Goal: Transaction & Acquisition: Purchase product/service

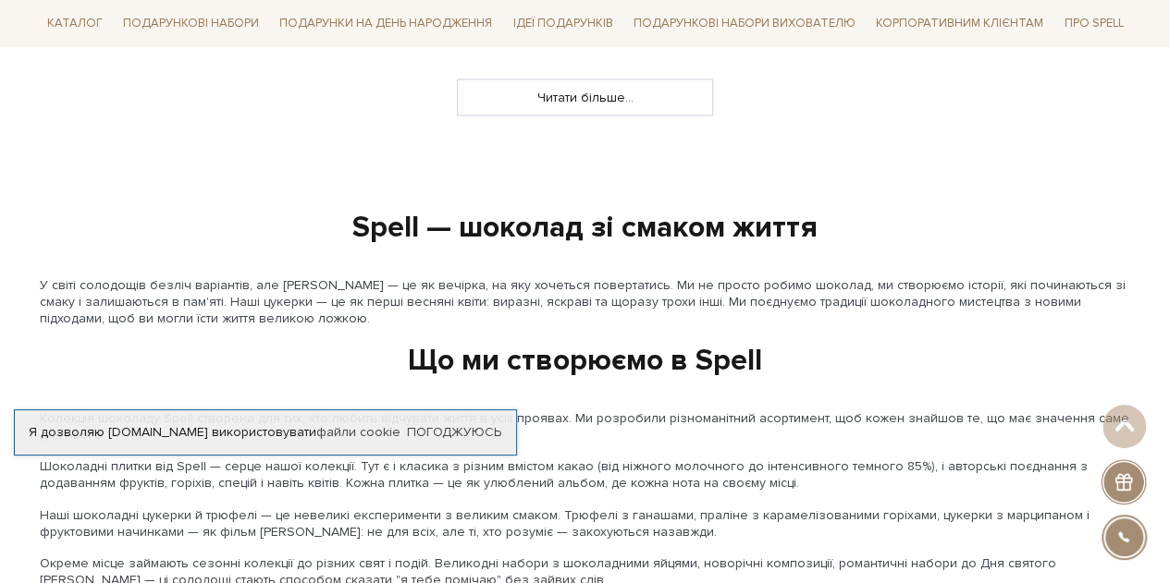
scroll to position [1938, 0]
click at [621, 136] on div "slide 4 of 4 Топ продажів 1 2" at bounding box center [585, 80] width 1170 height 3629
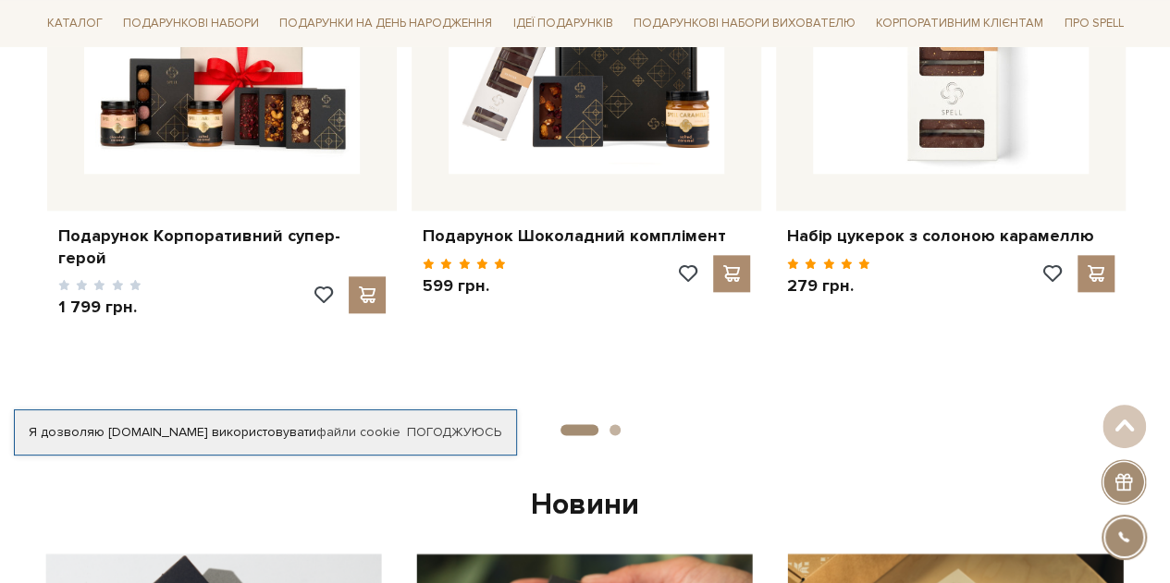
scroll to position [958, 0]
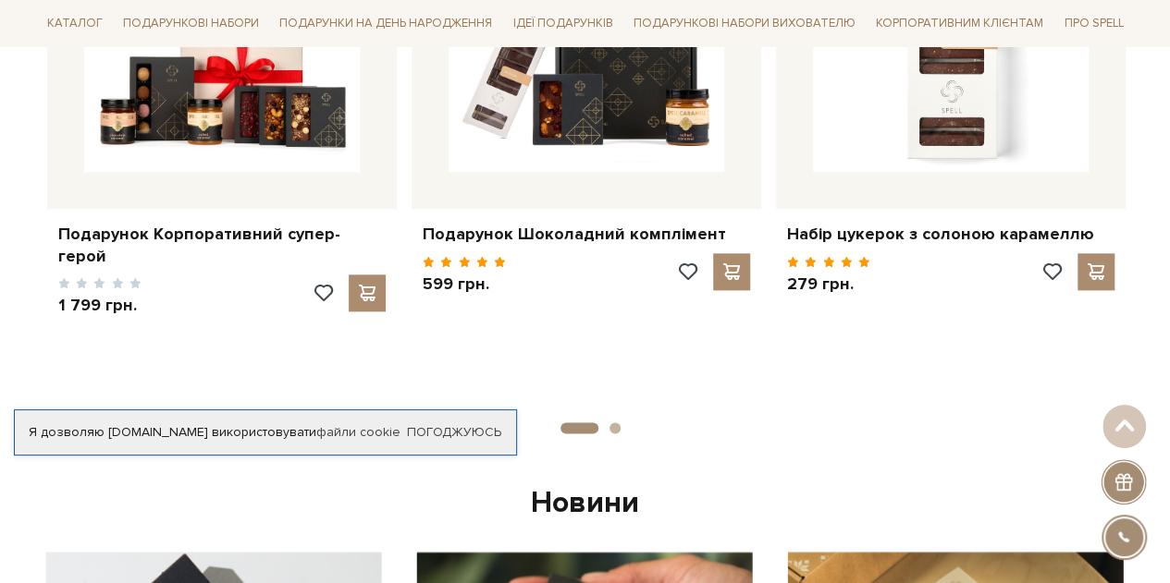
click at [616, 425] on button "2" at bounding box center [614, 428] width 11 height 11
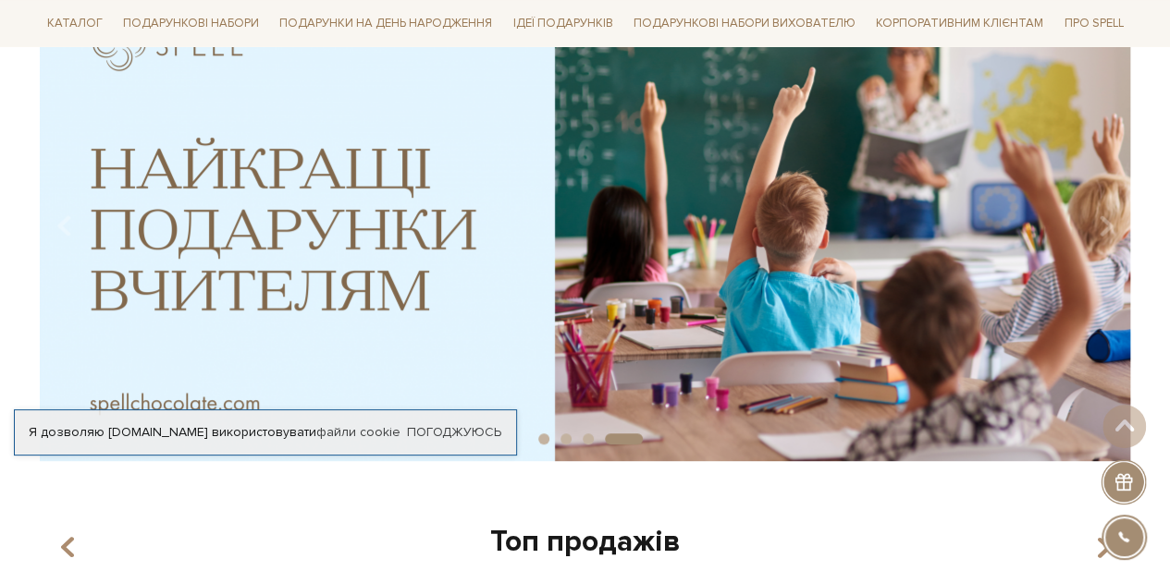
scroll to position [0, 0]
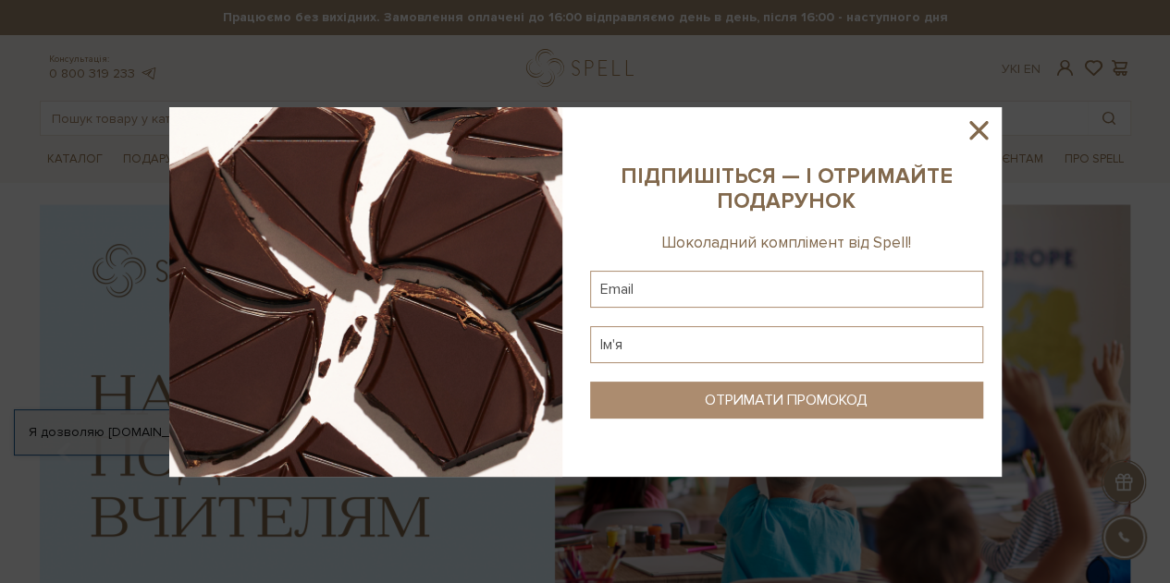
click at [982, 127] on icon at bounding box center [978, 130] width 18 height 18
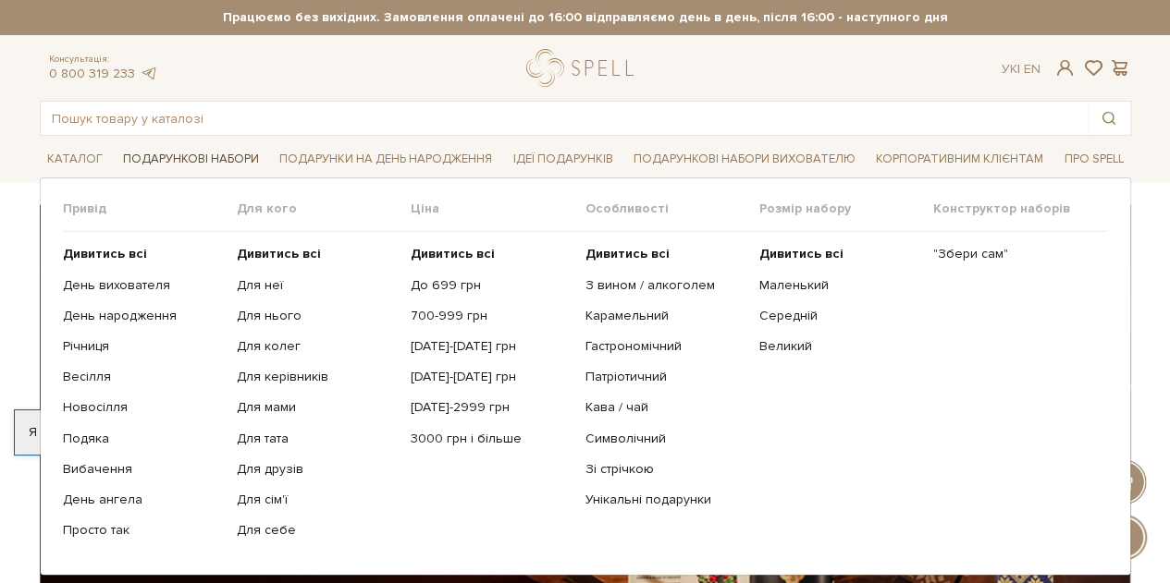
click at [141, 162] on link "Подарункові набори" at bounding box center [191, 159] width 151 height 29
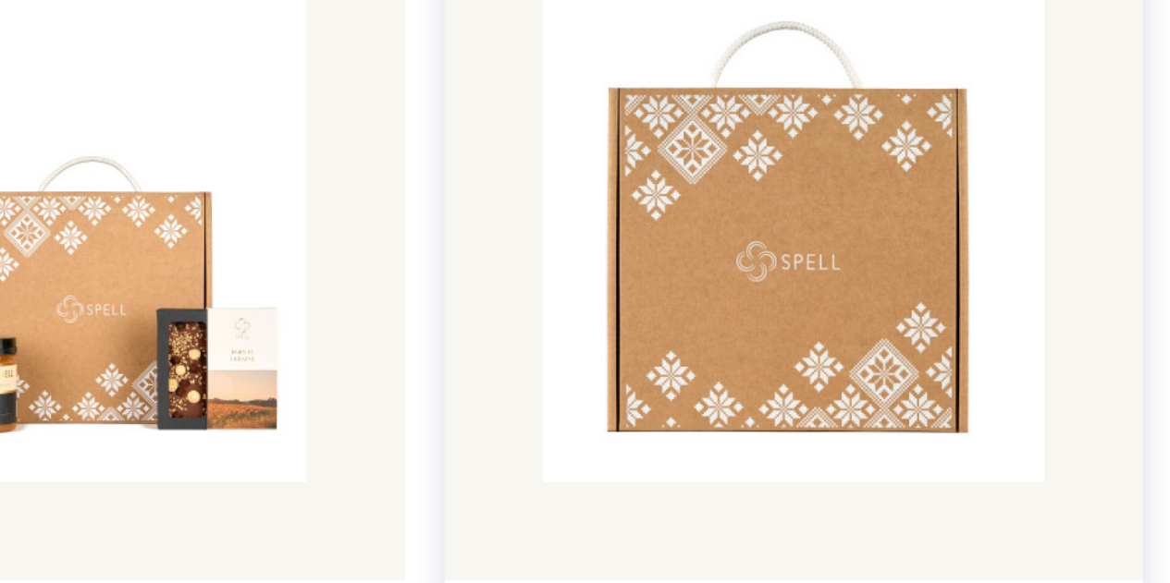
scroll to position [1443, 0]
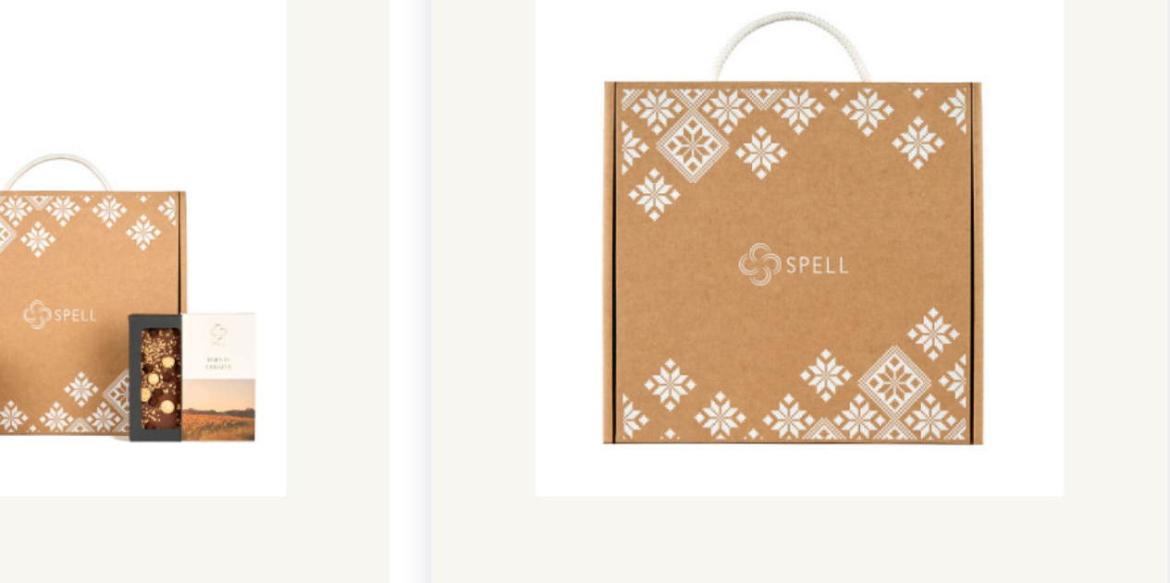
click at [645, 250] on img at bounding box center [723, 204] width 188 height 188
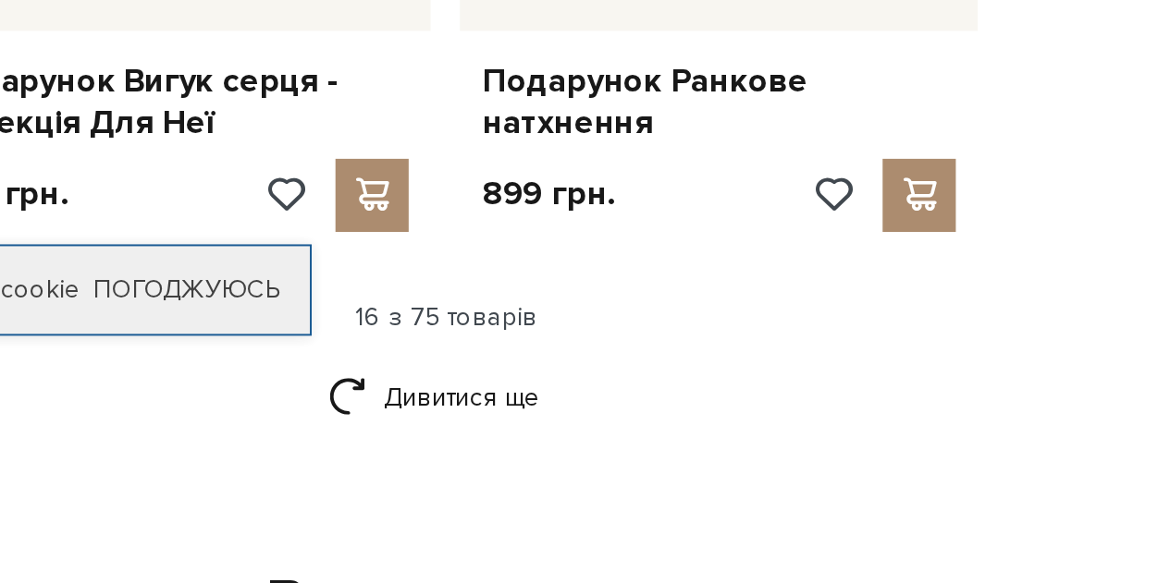
scroll to position [2263, 0]
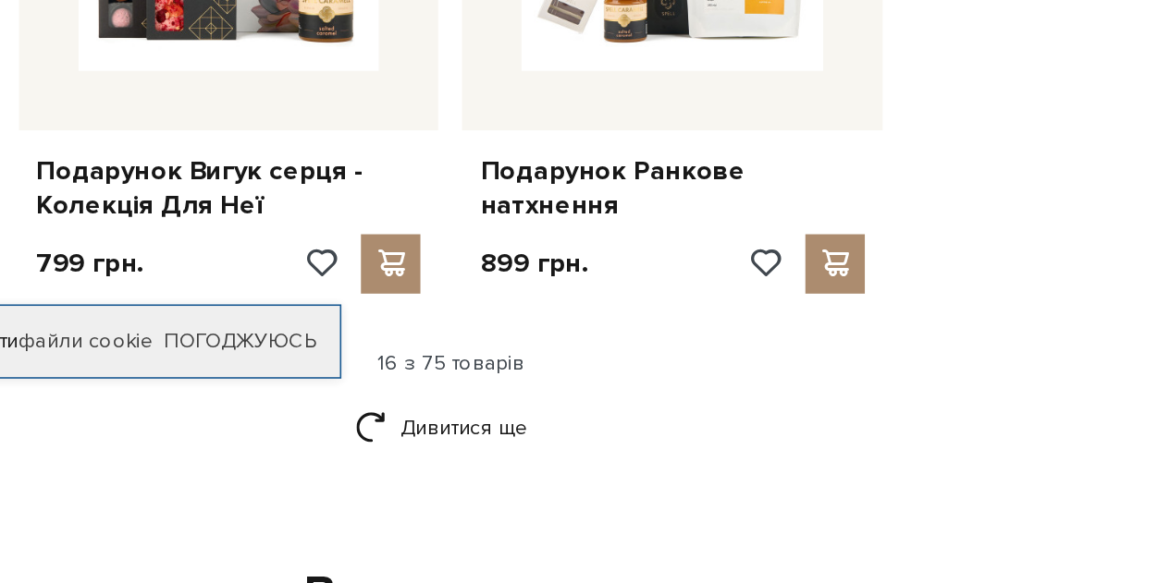
click at [586, 438] on div "16 з 75 товарів" at bounding box center [585, 446] width 1106 height 17
click at [578, 479] on link "Дивитися ще" at bounding box center [585, 487] width 120 height 32
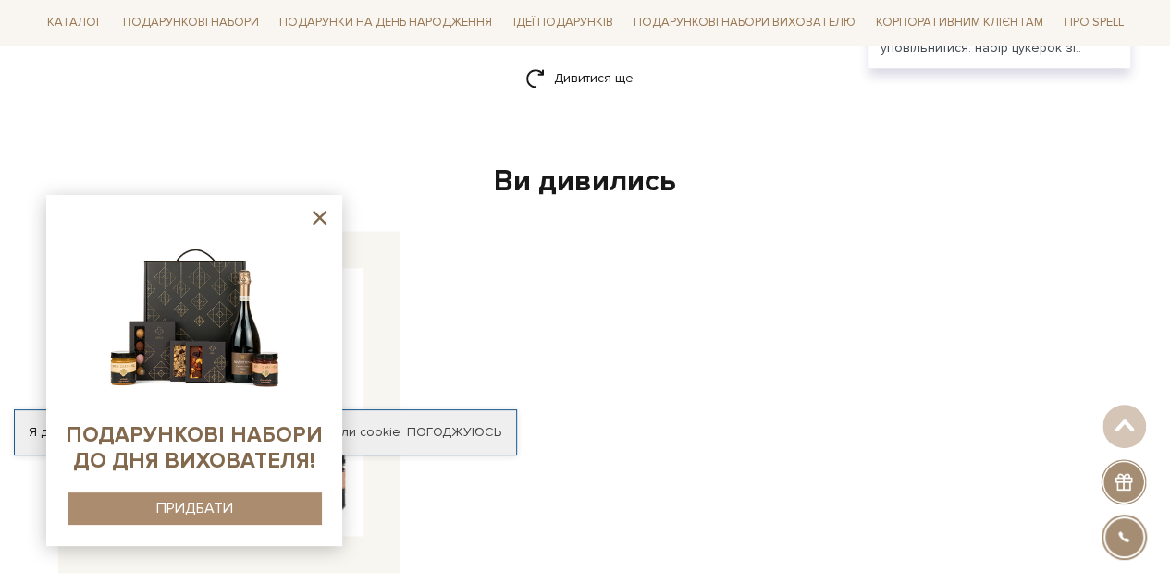
scroll to position [4617, 0]
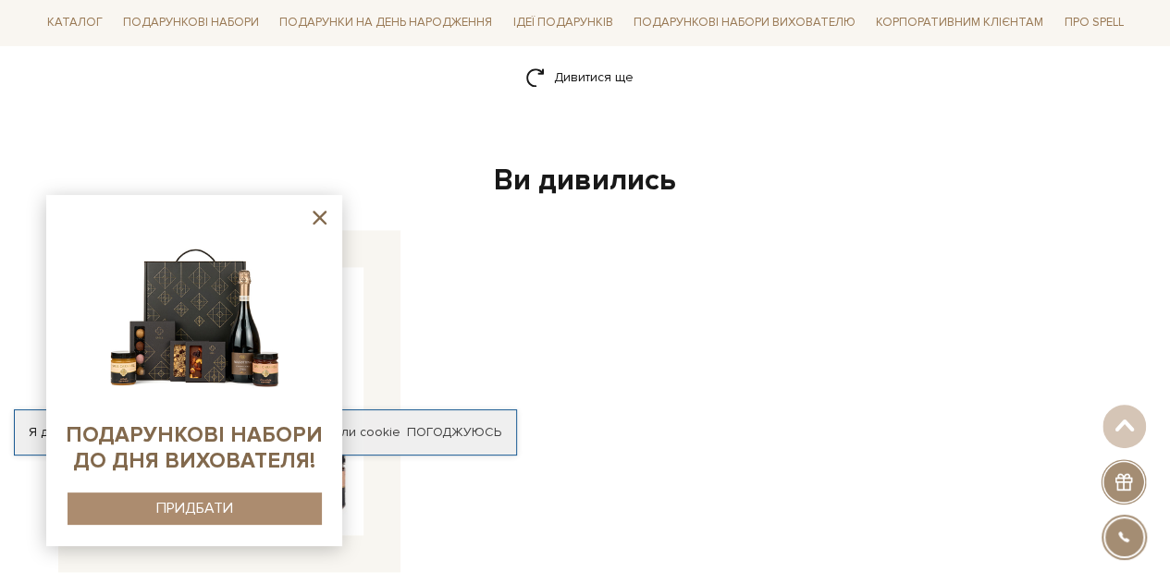
click at [1036, 259] on div "Подарунок Рідний візерунок 659 грн." at bounding box center [585, 490] width 1069 height 521
click at [326, 217] on icon at bounding box center [319, 217] width 23 height 23
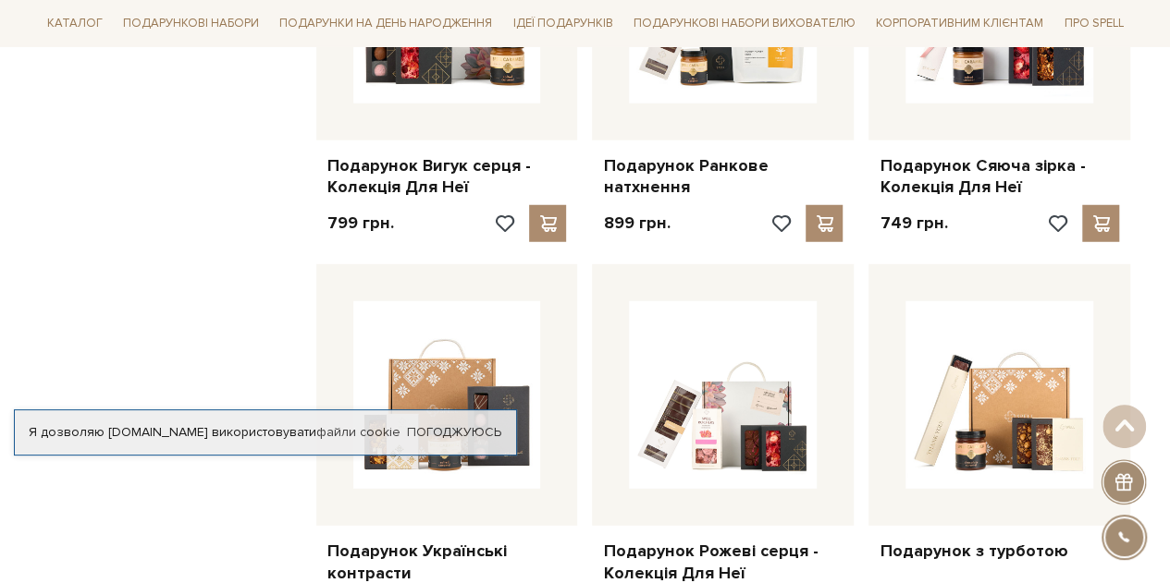
scroll to position [2410, 0]
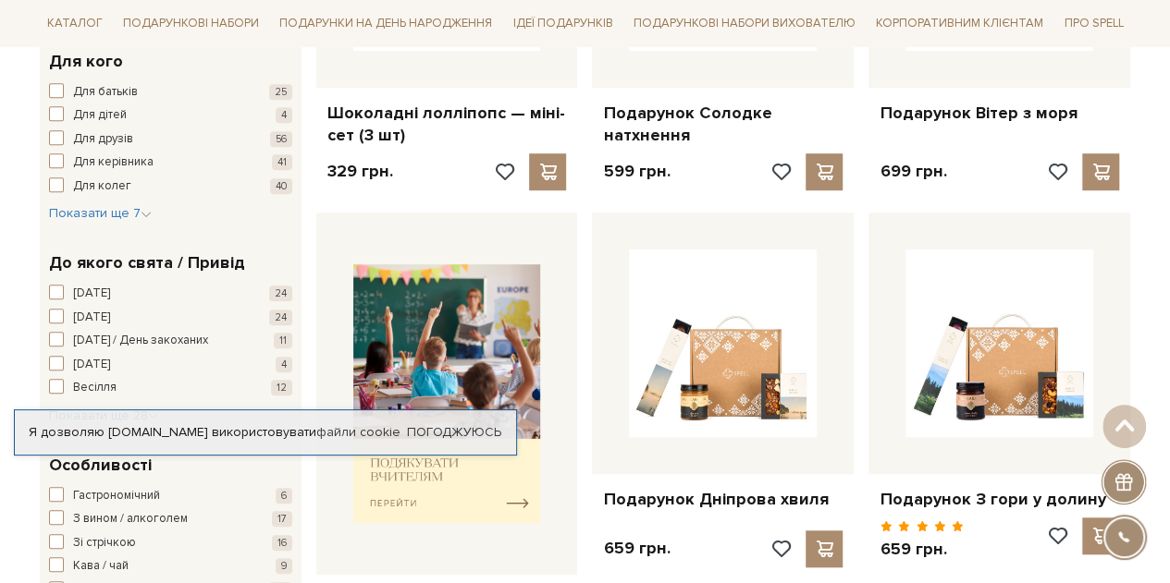
scroll to position [0, 0]
